Goal: Information Seeking & Learning: Learn about a topic

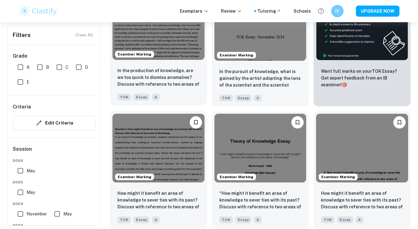
scroll to position [236, 0]
click at [175, 52] on img at bounding box center [158, 25] width 92 height 69
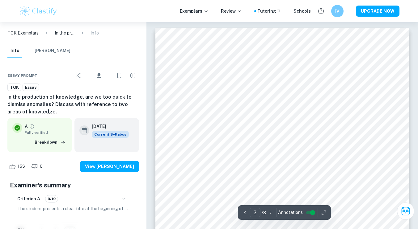
type input "1"
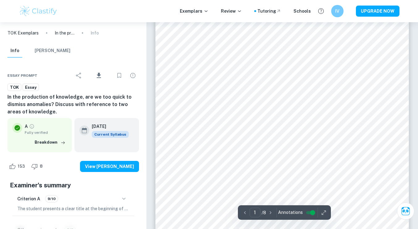
scroll to position [58, 0]
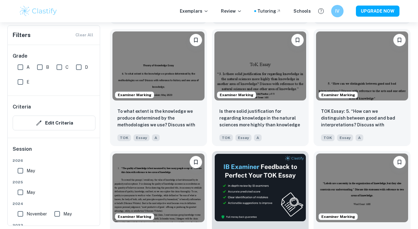
scroll to position [1417, 0]
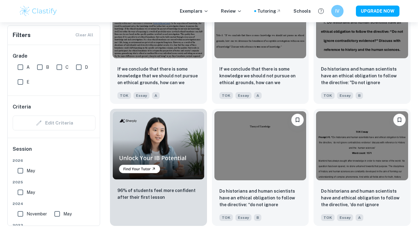
scroll to position [360, 0]
click at [374, 49] on img at bounding box center [362, 23] width 92 height 69
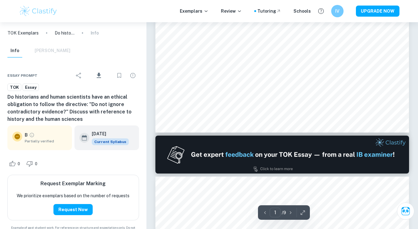
type input "2"
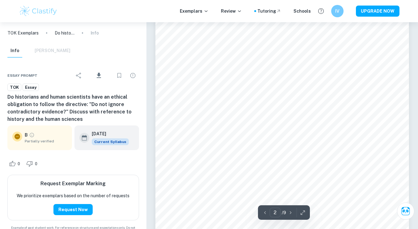
scroll to position [437, 0]
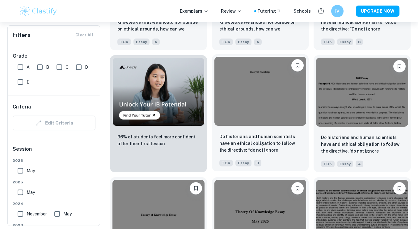
scroll to position [414, 0]
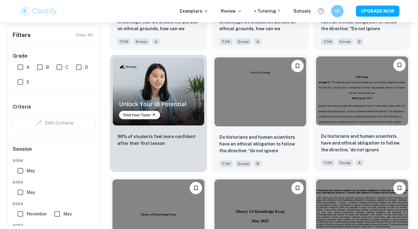
click at [389, 120] on img at bounding box center [362, 91] width 92 height 69
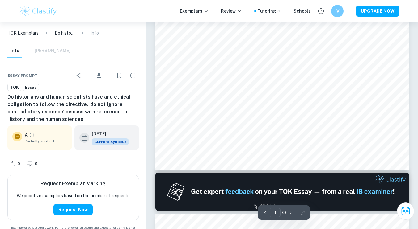
scroll to position [217, 0]
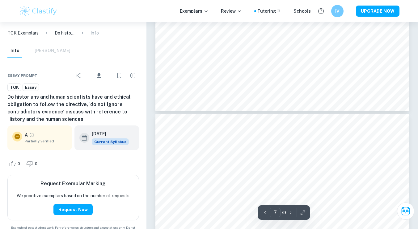
type input "8"
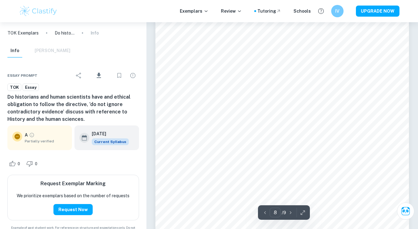
scroll to position [2677, 0]
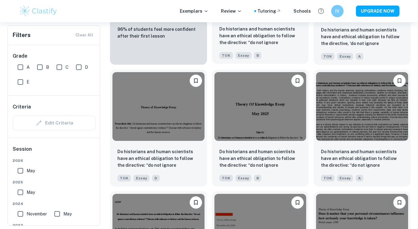
scroll to position [522, 0]
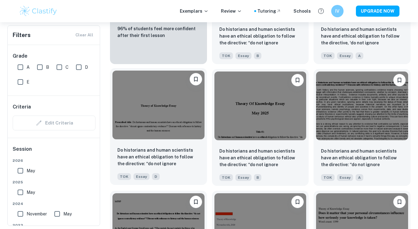
click at [169, 114] on img at bounding box center [158, 105] width 92 height 69
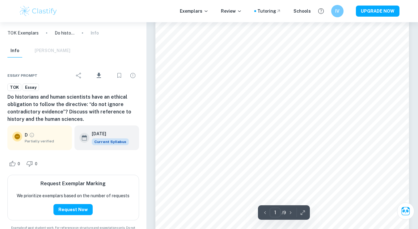
scroll to position [61, 0]
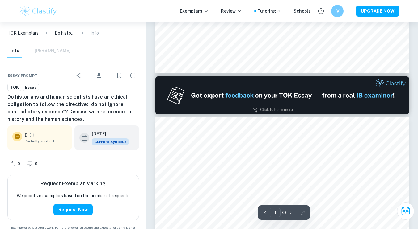
type input "2"
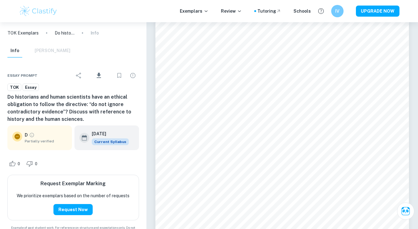
scroll to position [393, 0]
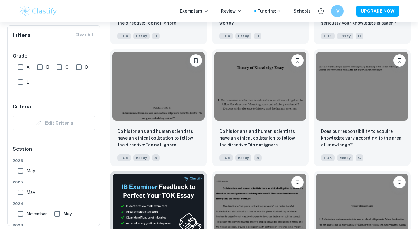
scroll to position [786, 0]
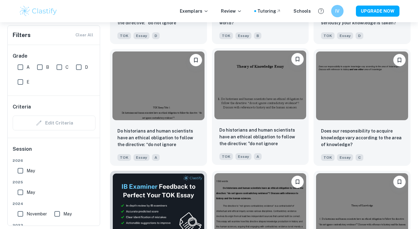
click at [258, 87] on img at bounding box center [260, 85] width 92 height 69
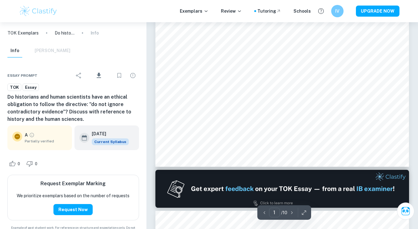
type input "2"
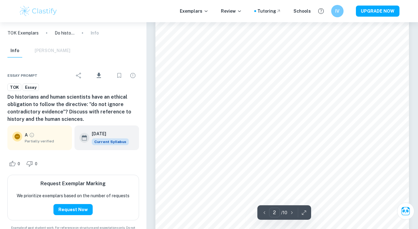
scroll to position [415, 0]
